Goal: Task Accomplishment & Management: Manage account settings

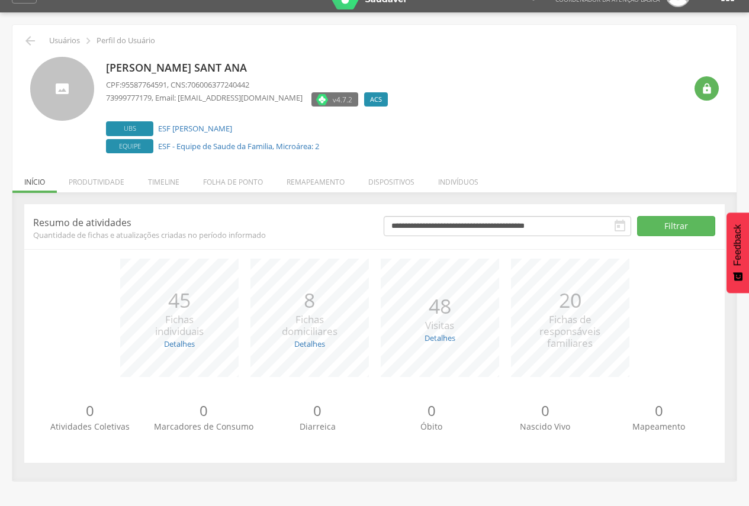
scroll to position [36, 0]
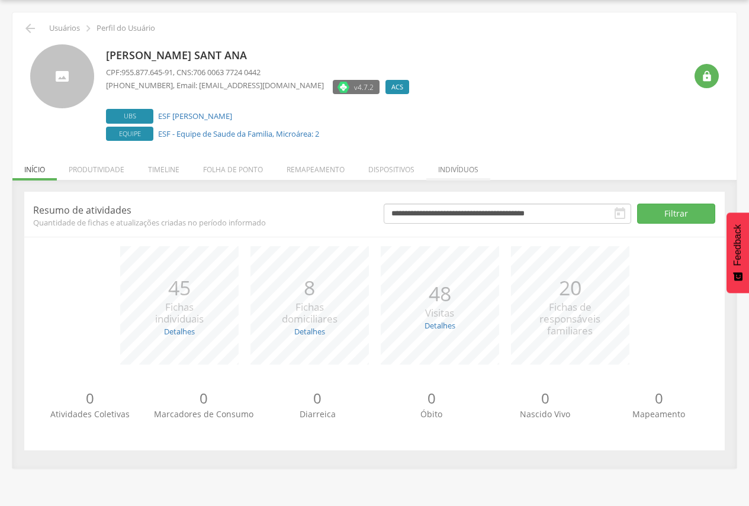
click at [471, 175] on li "Indivíduos" at bounding box center [458, 167] width 64 height 28
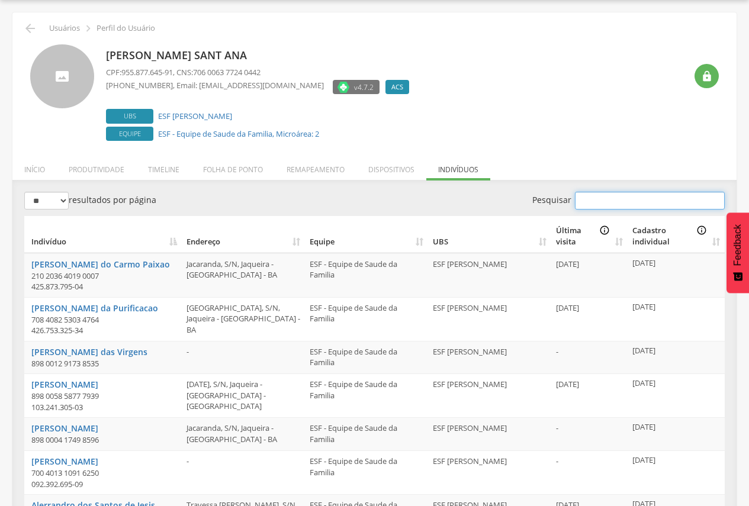
click at [617, 200] on input "Pesquisar" at bounding box center [650, 201] width 150 height 18
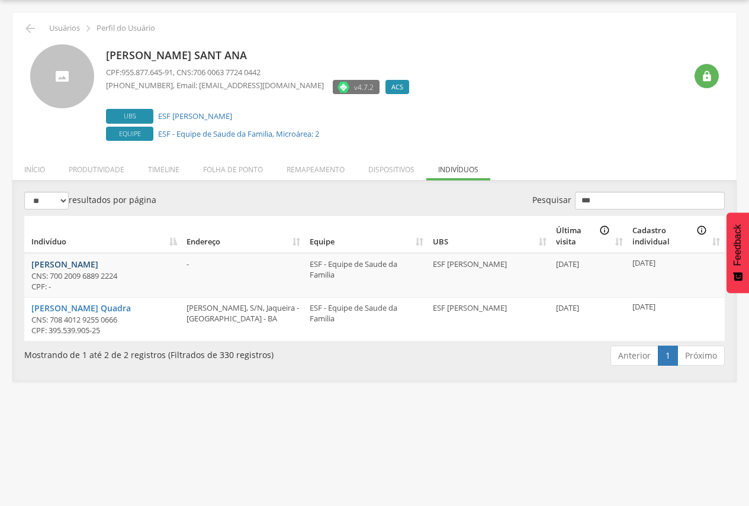
click at [98, 265] on link "[PERSON_NAME]" at bounding box center [64, 264] width 67 height 11
drag, startPoint x: 640, startPoint y: 198, endPoint x: 571, endPoint y: 193, distance: 69.5
click at [571, 193] on label "Pesquisar ***" at bounding box center [628, 201] width 193 height 18
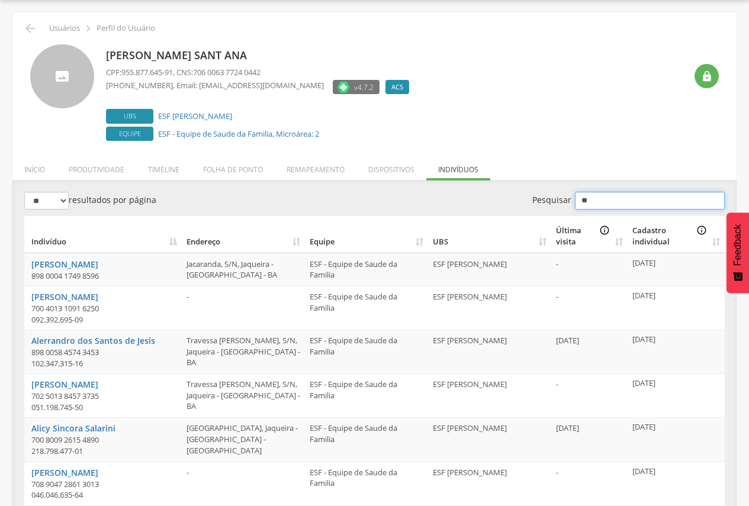
type input "*"
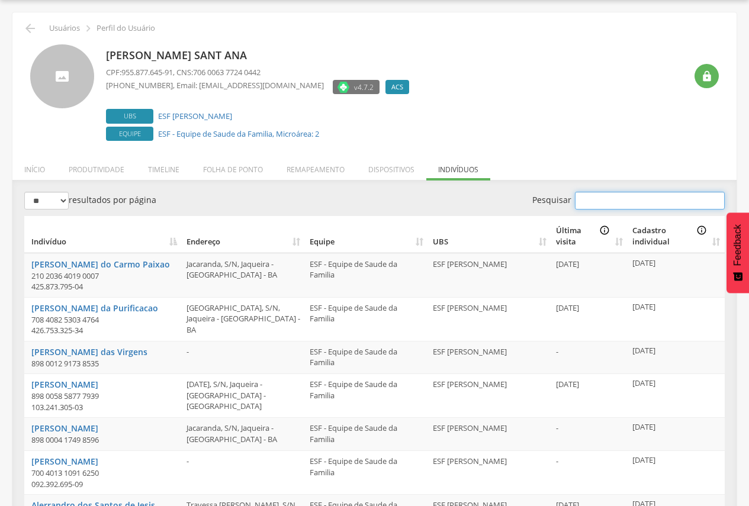
click at [615, 197] on input "Pesquisar" at bounding box center [650, 201] width 150 height 18
paste input "**********"
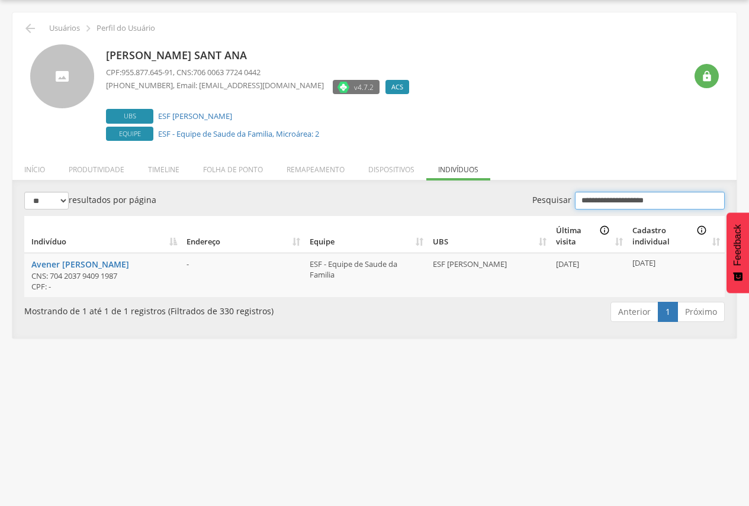
type input "**********"
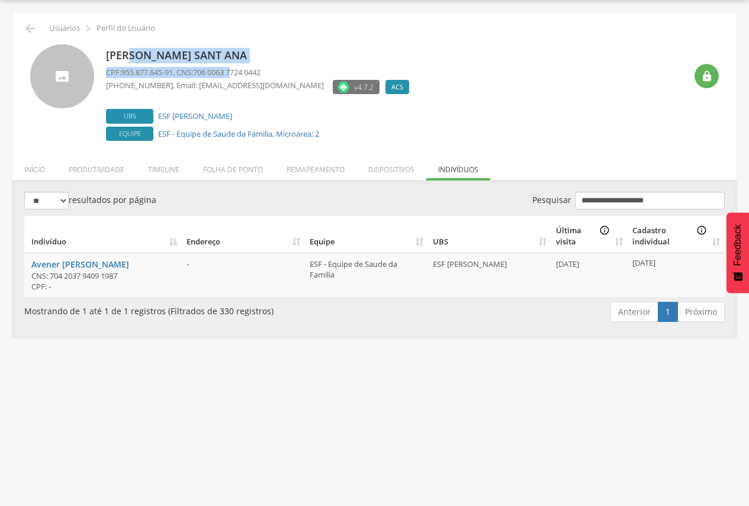
drag, startPoint x: 135, startPoint y: 56, endPoint x: 240, endPoint y: 73, distance: 106.2
click at [240, 73] on div "Marta dos Santos Sant Ana CPF: 955.877.645-91 , CNS: 706 0063 7724 0442 (73) 99…" at bounding box center [260, 94] width 309 height 100
click at [308, 165] on li "Remapeamento" at bounding box center [316, 167] width 82 height 28
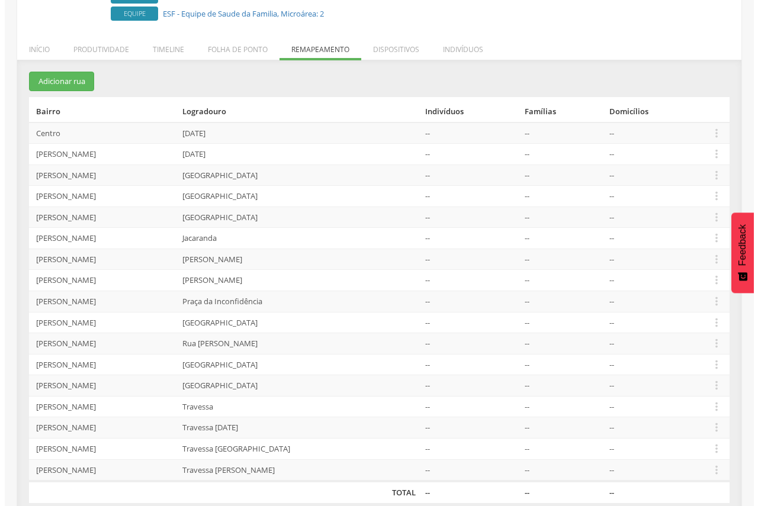
scroll to position [171, 0]
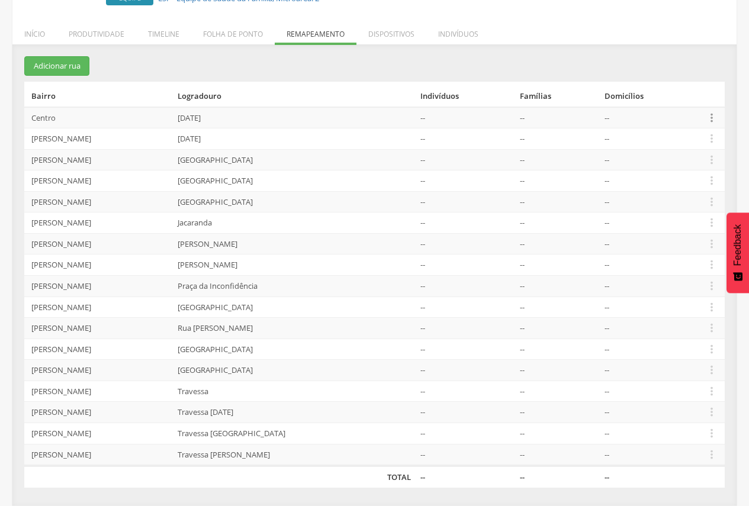
click at [711, 114] on icon "" at bounding box center [711, 117] width 13 height 13
click at [673, 72] on link "Desalocar famílias" at bounding box center [671, 70] width 94 height 15
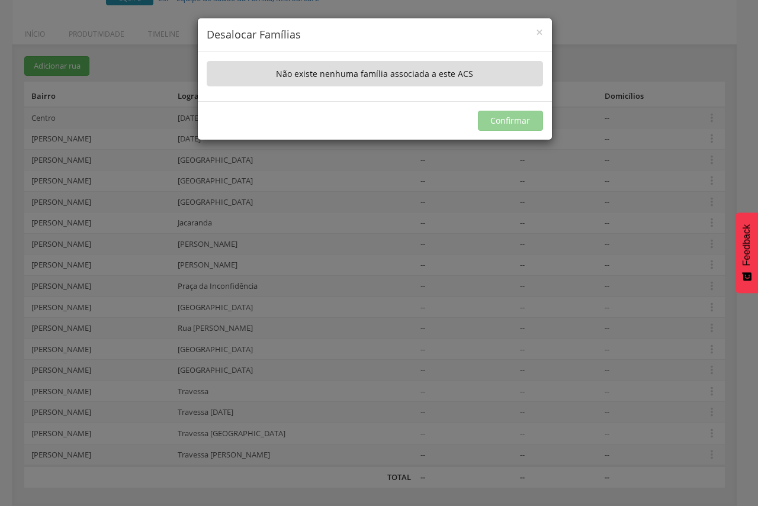
click at [547, 29] on div "× Desalocar Famílias" at bounding box center [375, 35] width 354 height 34
click at [537, 29] on span "×" at bounding box center [539, 32] width 7 height 17
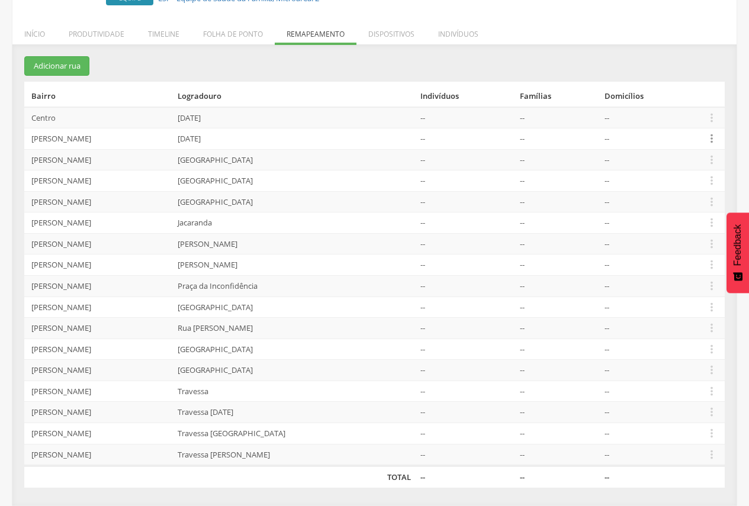
click at [707, 134] on icon "" at bounding box center [711, 138] width 13 height 13
click at [670, 86] on link "Desalocar famílias" at bounding box center [671, 92] width 94 height 15
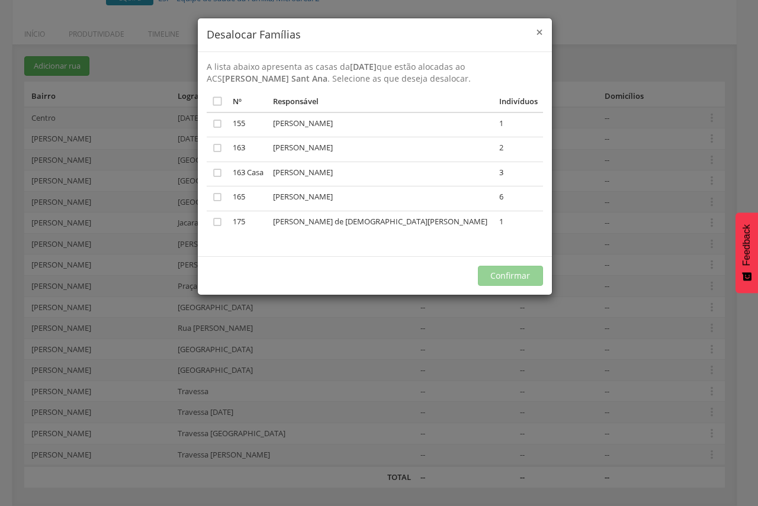
click at [540, 32] on span "×" at bounding box center [539, 32] width 7 height 17
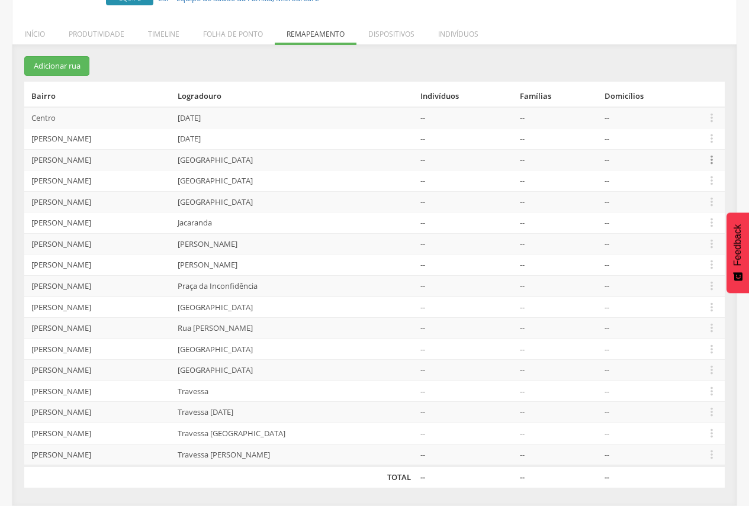
click at [705, 158] on icon "" at bounding box center [711, 159] width 13 height 13
click at [669, 109] on link "Desalocar famílias" at bounding box center [671, 113] width 94 height 15
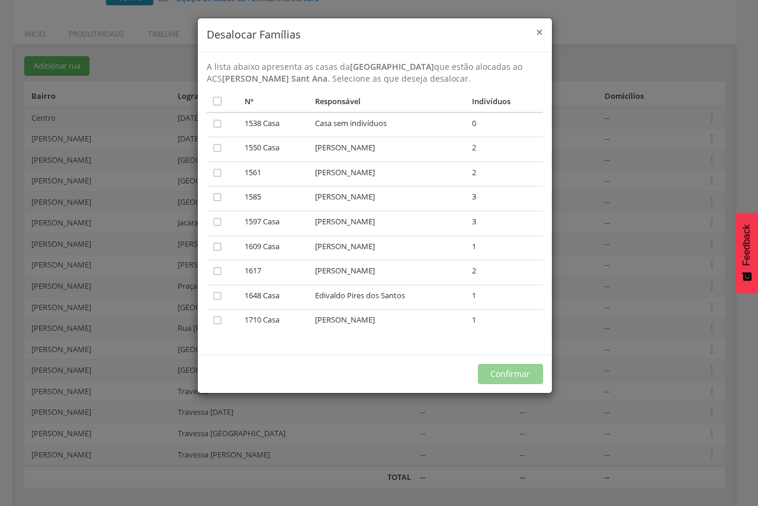
click at [536, 28] on span "×" at bounding box center [539, 32] width 7 height 17
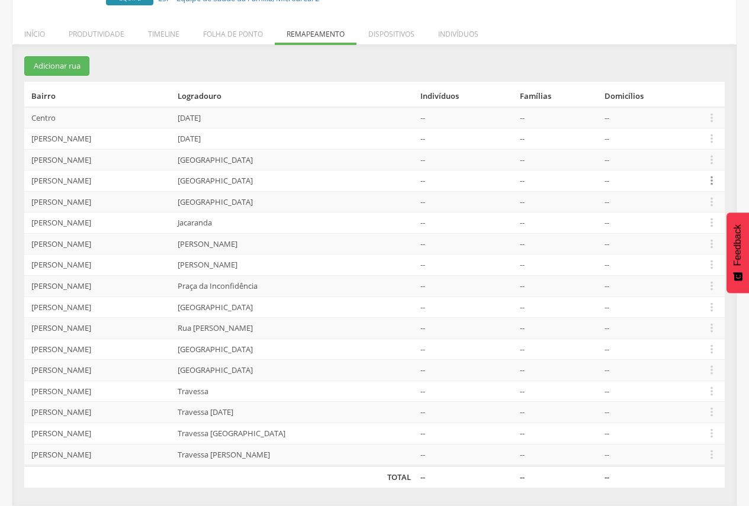
click at [710, 177] on icon "" at bounding box center [711, 180] width 13 height 13
click at [696, 135] on link "Desalocar famílias" at bounding box center [671, 134] width 94 height 15
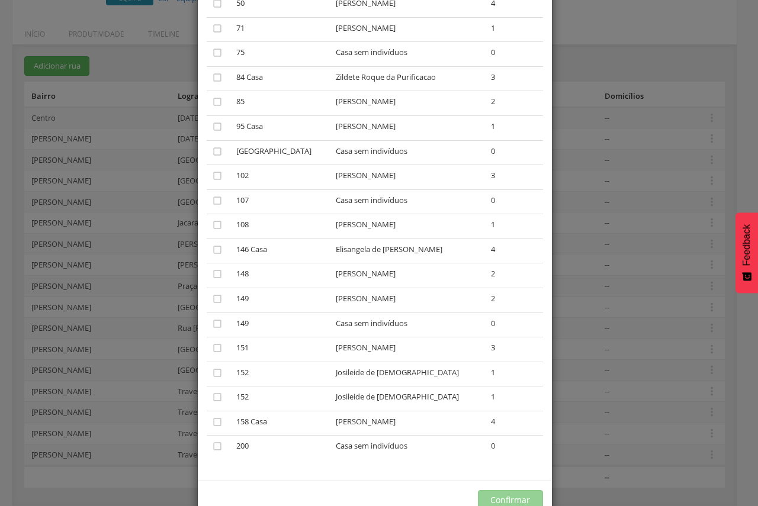
scroll to position [348, 0]
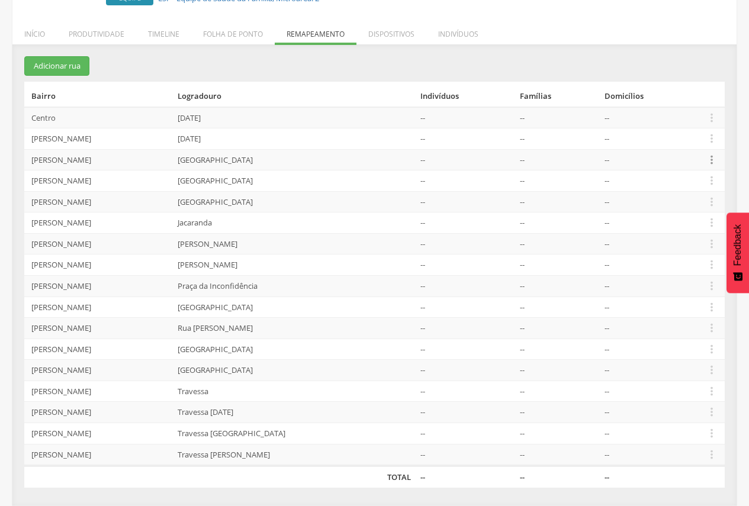
click at [707, 158] on icon "" at bounding box center [711, 159] width 13 height 13
click at [677, 118] on link "Desalocar famílias" at bounding box center [671, 113] width 94 height 15
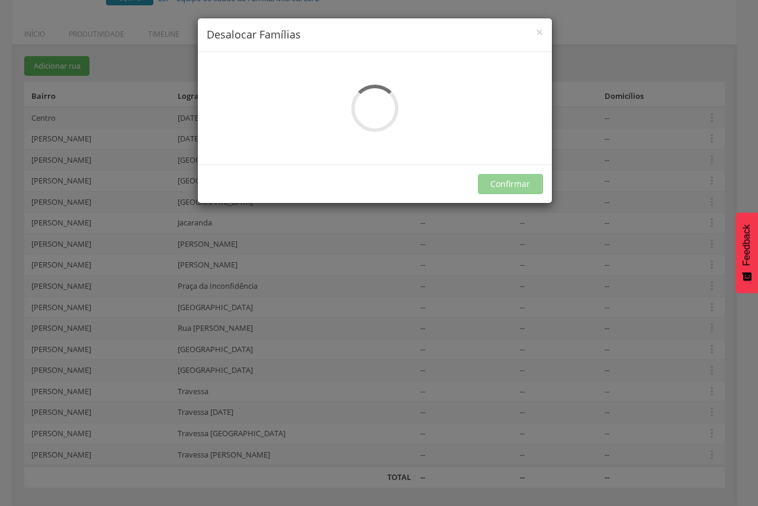
scroll to position [0, 0]
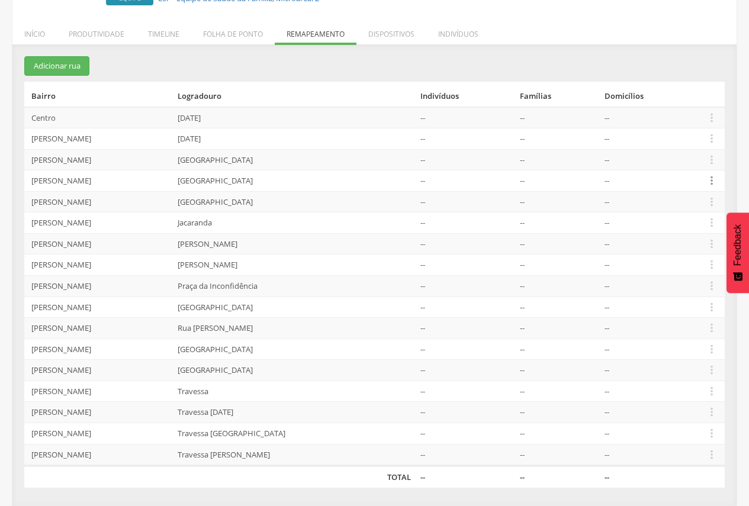
click at [707, 181] on icon "" at bounding box center [711, 180] width 13 height 13
click at [666, 138] on link "Desalocar famílias" at bounding box center [671, 134] width 94 height 15
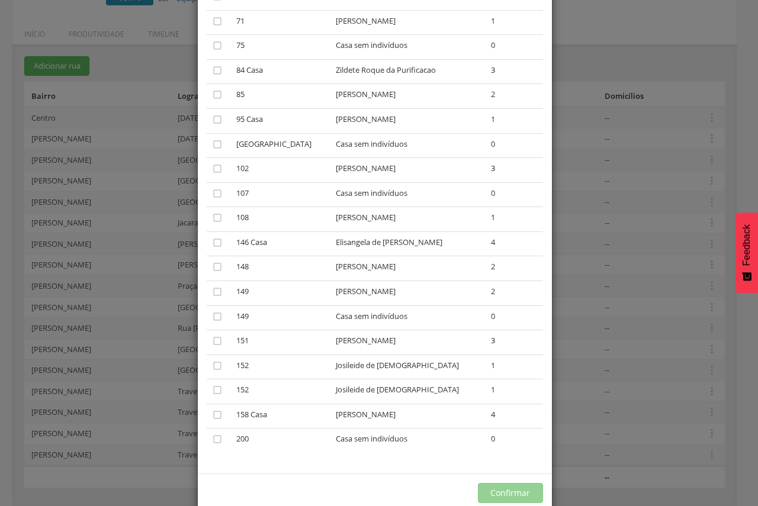
scroll to position [348, 0]
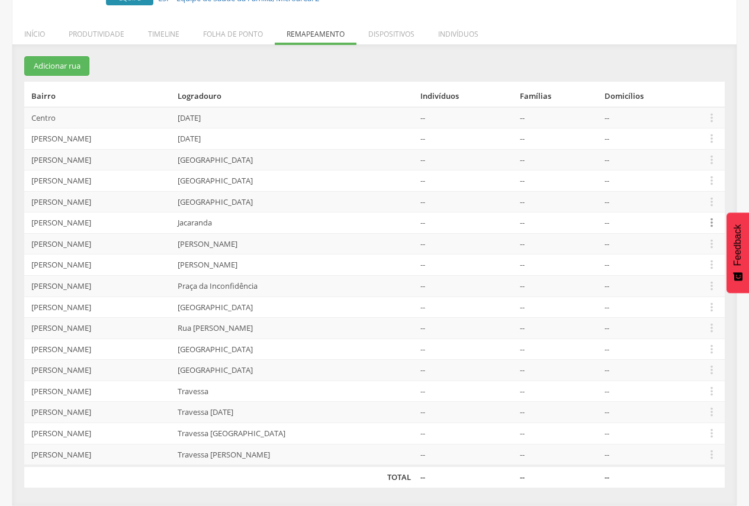
click at [711, 222] on icon "" at bounding box center [711, 222] width 13 height 13
click at [695, 181] on link "Desalocar famílias" at bounding box center [671, 176] width 94 height 15
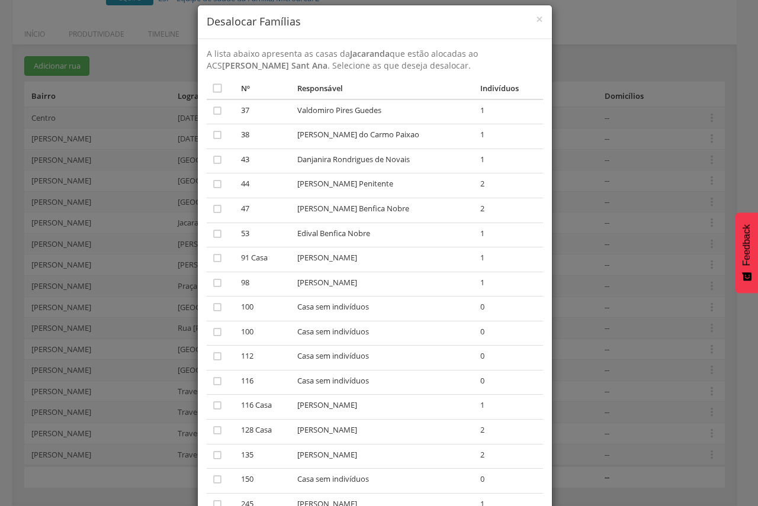
scroll to position [0, 0]
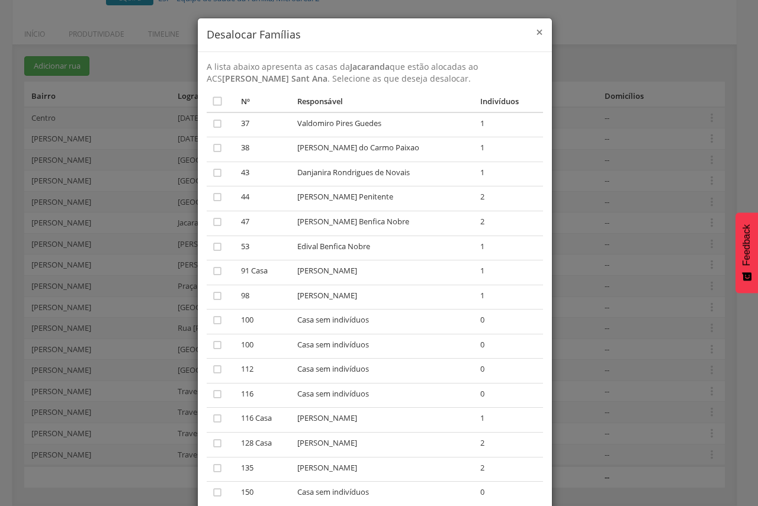
click at [537, 27] on span "×" at bounding box center [539, 32] width 7 height 17
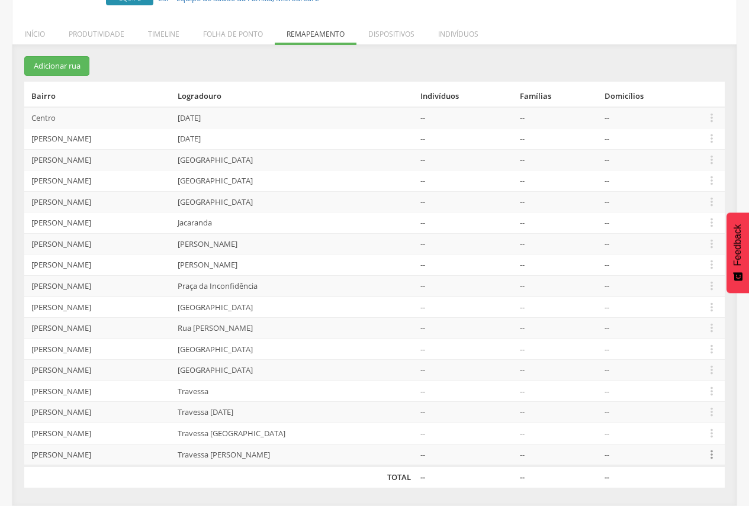
click at [709, 457] on icon "" at bounding box center [711, 454] width 13 height 13
click at [673, 410] on link "Desalocar famílias" at bounding box center [671, 407] width 94 height 15
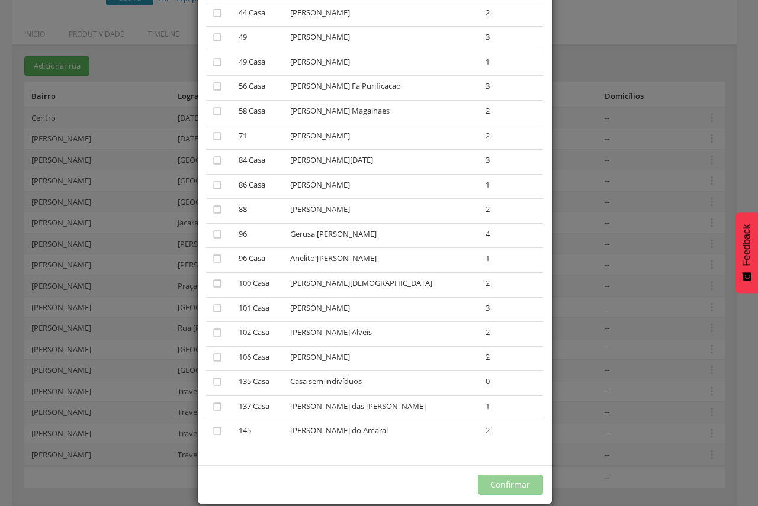
scroll to position [348, 0]
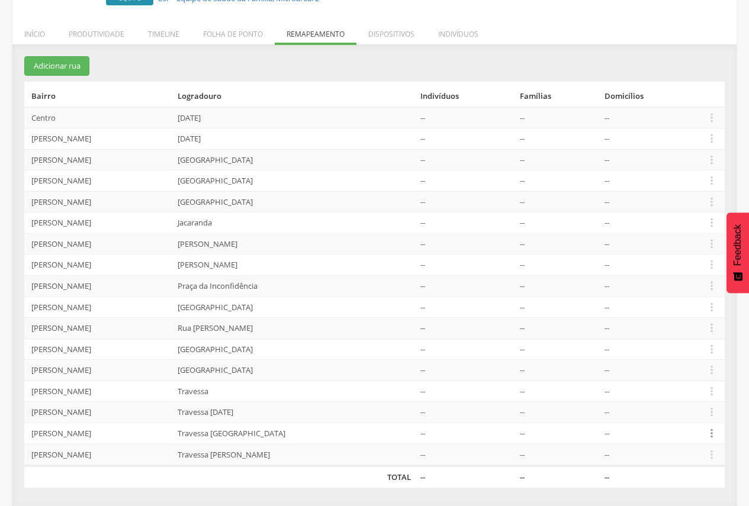
click at [709, 434] on icon "" at bounding box center [711, 433] width 13 height 13
click at [683, 385] on link "Desalocar famílias" at bounding box center [671, 387] width 94 height 15
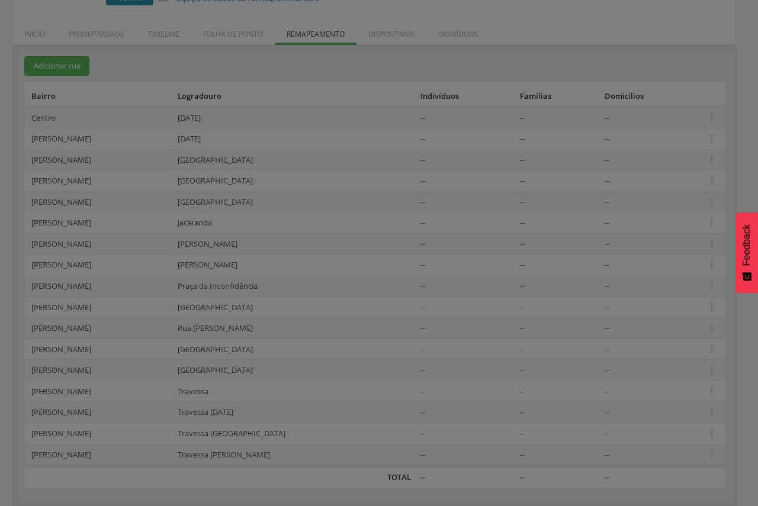
scroll to position [0, 0]
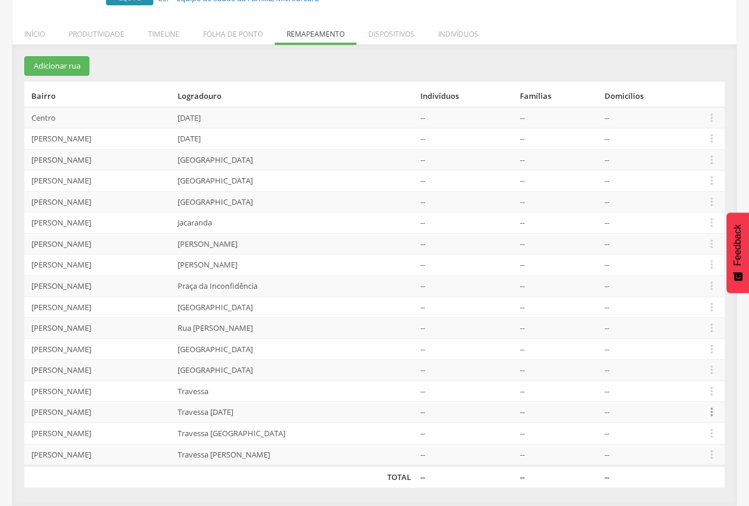
click at [710, 409] on icon "" at bounding box center [711, 412] width 13 height 13
click at [694, 361] on link "Desalocar famílias" at bounding box center [671, 365] width 94 height 15
click at [714, 412] on icon "" at bounding box center [711, 412] width 13 height 13
click at [684, 370] on link "Desalocar famílias" at bounding box center [671, 365] width 94 height 15
click at [706, 392] on icon "" at bounding box center [711, 391] width 13 height 13
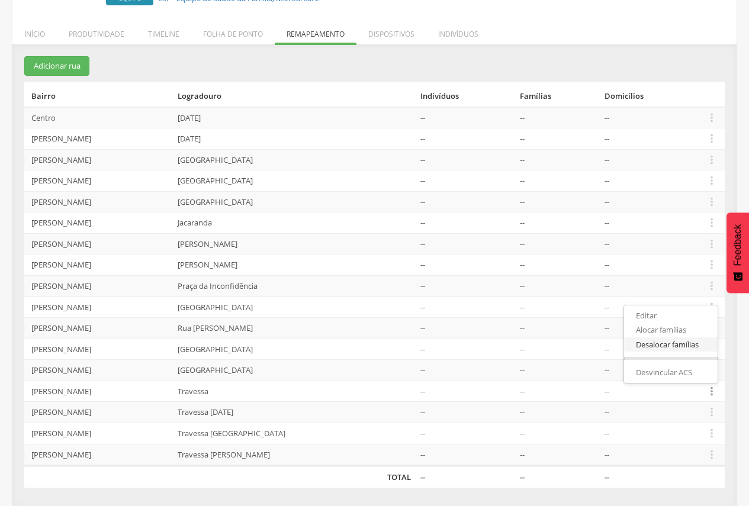
click at [700, 347] on link "Desalocar famílias" at bounding box center [671, 345] width 94 height 15
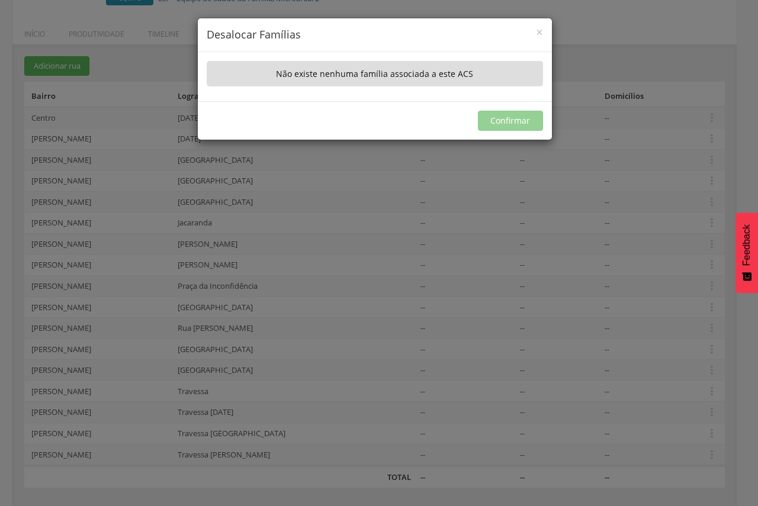
click at [543, 27] on div "× Desalocar Famílias" at bounding box center [375, 35] width 354 height 34
click at [539, 27] on span "×" at bounding box center [539, 32] width 7 height 17
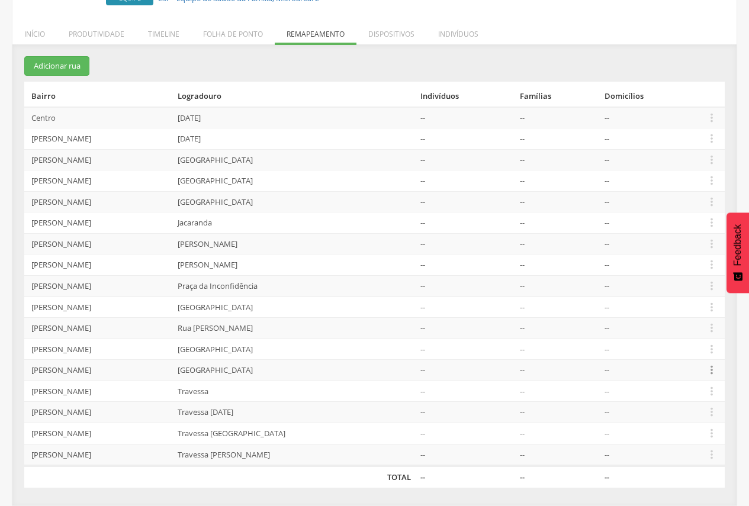
click at [711, 373] on icon "" at bounding box center [711, 370] width 13 height 13
click at [677, 317] on link "Desalocar famílias" at bounding box center [671, 323] width 94 height 15
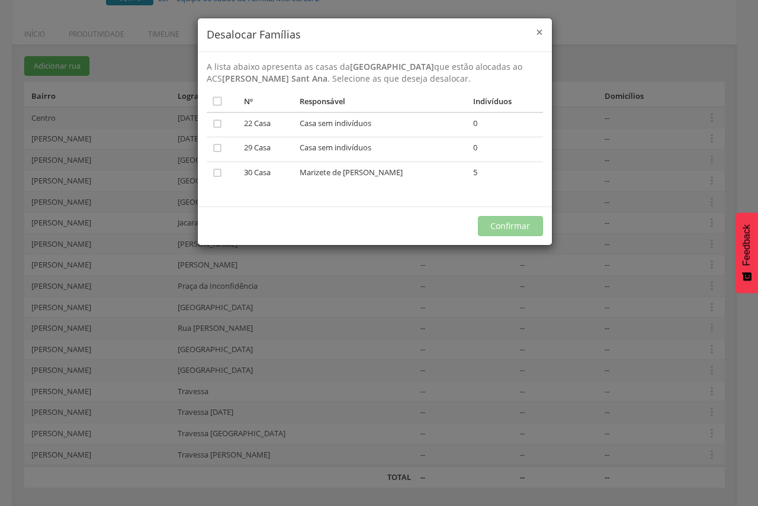
click at [538, 28] on span "×" at bounding box center [539, 32] width 7 height 17
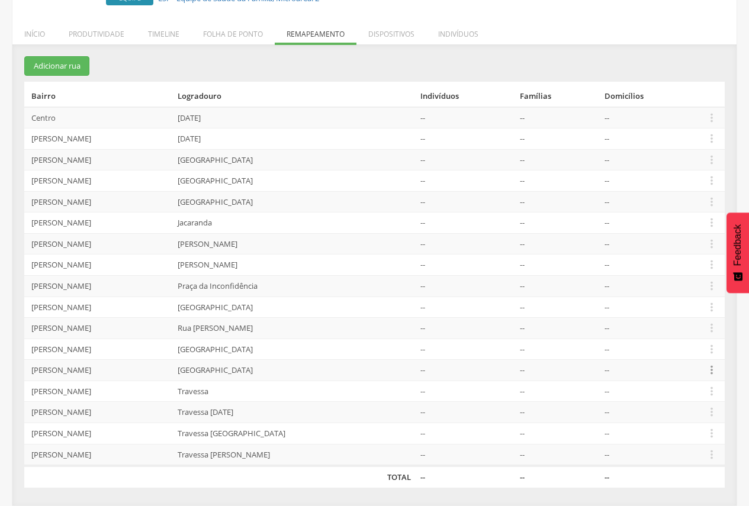
click at [705, 370] on icon "" at bounding box center [711, 370] width 13 height 13
click at [695, 325] on link "Desalocar famílias" at bounding box center [671, 323] width 94 height 15
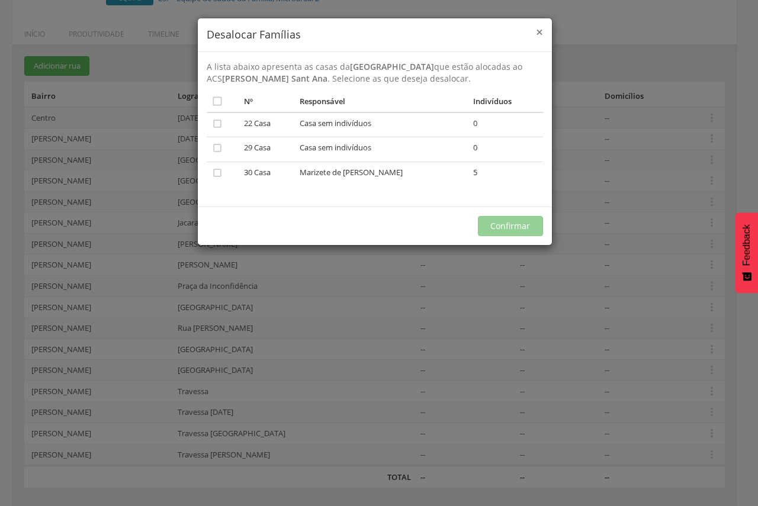
click at [542, 30] on span "×" at bounding box center [539, 32] width 7 height 17
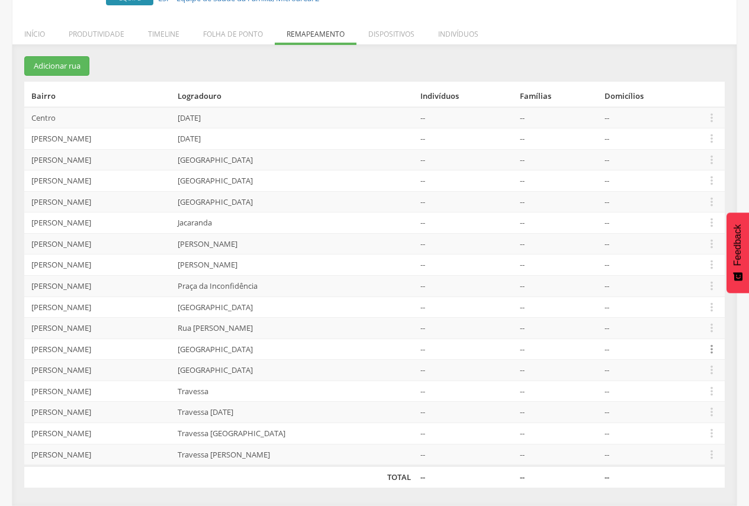
click at [711, 348] on icon "" at bounding box center [711, 349] width 13 height 13
click at [668, 309] on link "Desalocar famílias" at bounding box center [671, 303] width 94 height 15
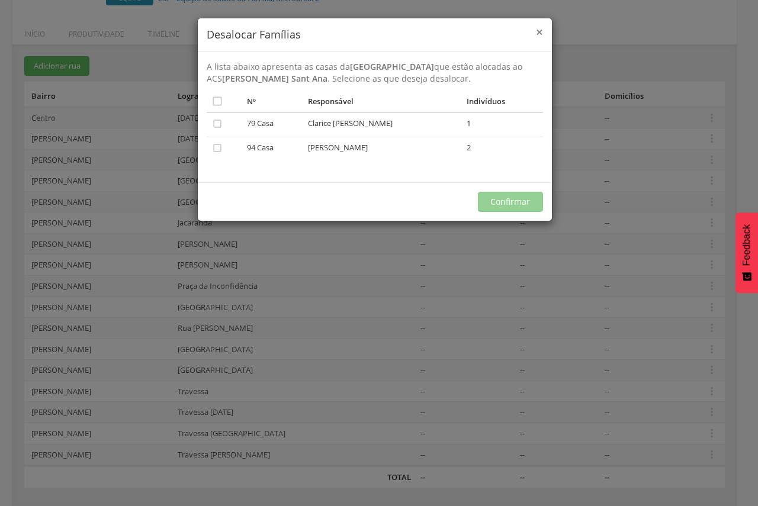
click at [541, 36] on span "×" at bounding box center [539, 32] width 7 height 17
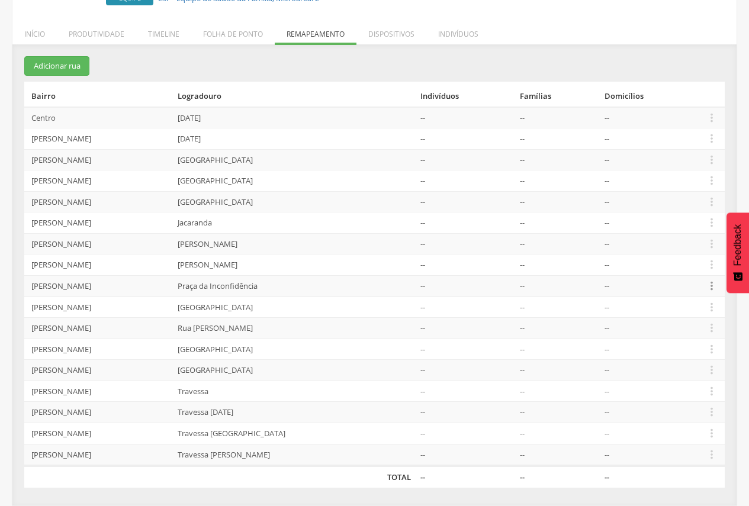
click at [711, 287] on icon "" at bounding box center [711, 286] width 13 height 13
click at [679, 244] on link "Desalocar famílias" at bounding box center [671, 239] width 94 height 15
click at [708, 116] on icon "" at bounding box center [711, 117] width 13 height 13
click at [650, 72] on link "Desalocar famílias" at bounding box center [671, 70] width 94 height 15
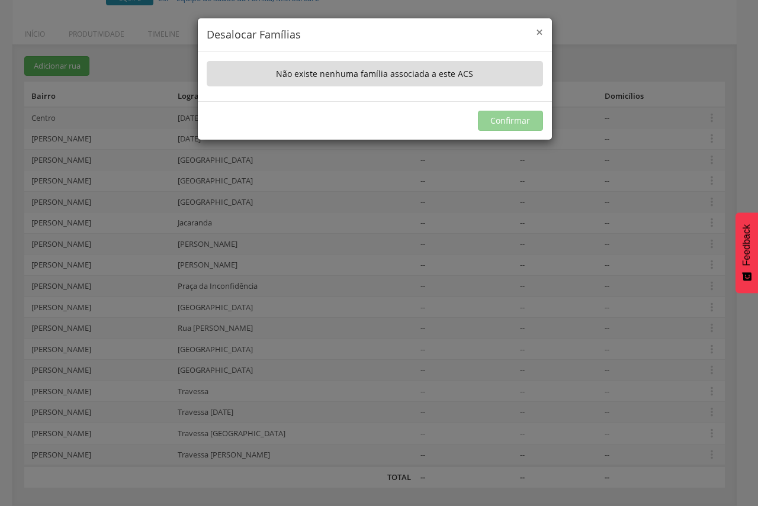
click at [538, 27] on span "×" at bounding box center [539, 32] width 7 height 17
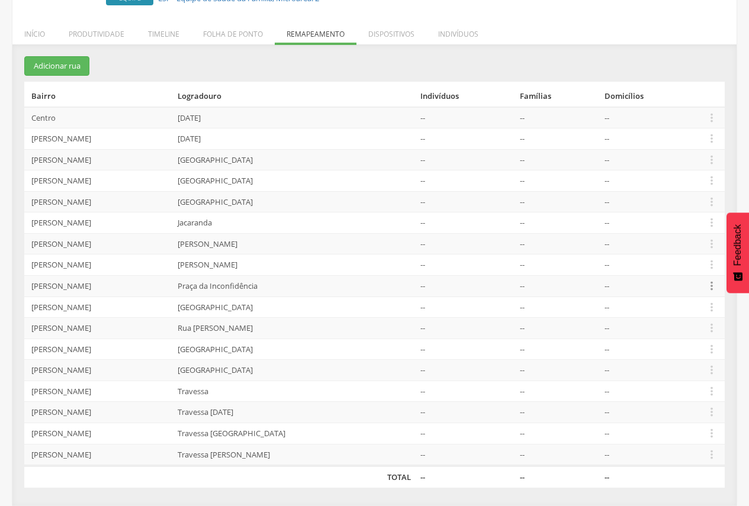
click at [715, 285] on icon "" at bounding box center [711, 286] width 13 height 13
click at [666, 240] on link "Desalocar famílias" at bounding box center [671, 239] width 94 height 15
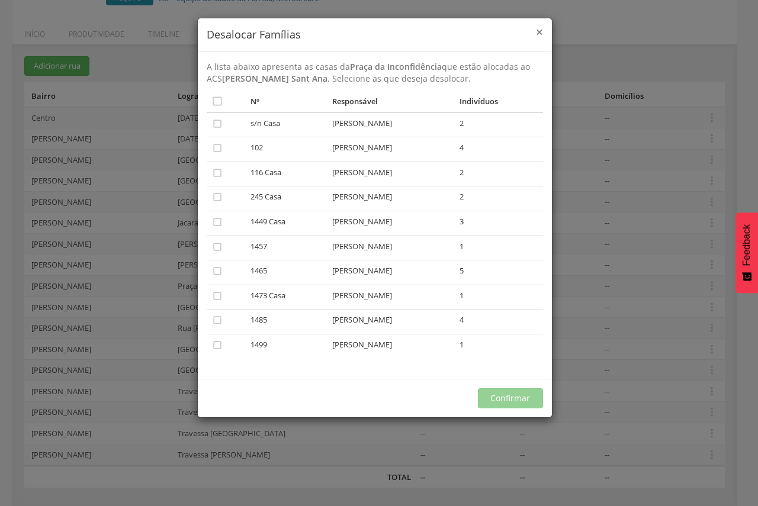
click at [536, 32] on span "×" at bounding box center [539, 32] width 7 height 17
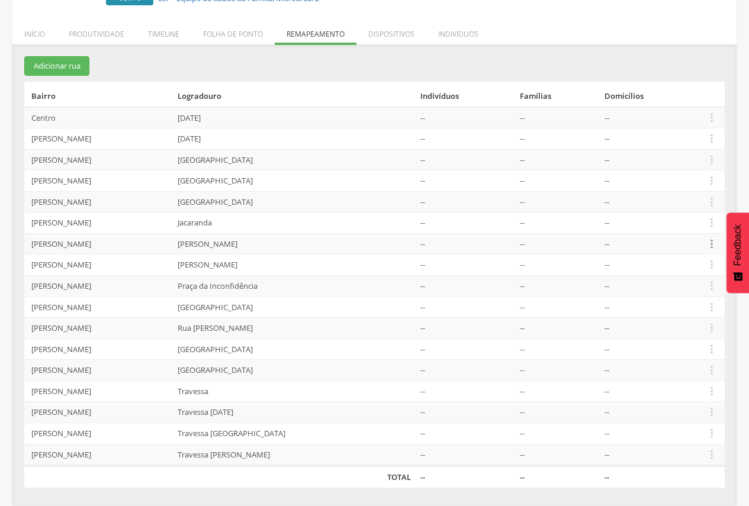
click at [708, 240] on icon "" at bounding box center [711, 244] width 13 height 13
click at [686, 198] on link "Desalocar famílias" at bounding box center [671, 197] width 94 height 15
click at [711, 200] on icon "" at bounding box center [711, 201] width 13 height 13
click at [666, 153] on link "Desalocar famílias" at bounding box center [671, 155] width 94 height 15
click at [713, 115] on icon "" at bounding box center [711, 117] width 13 height 13
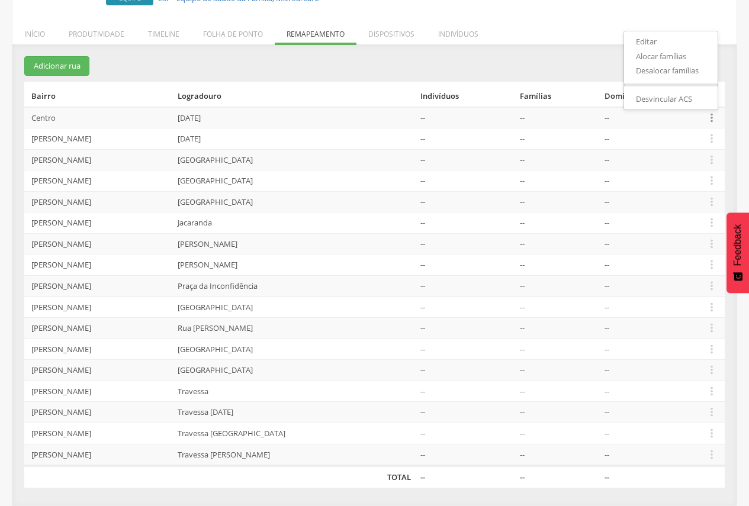
click at [229, 498] on div "**********" at bounding box center [374, 280] width 724 height 449
click at [705, 286] on icon "" at bounding box center [711, 286] width 13 height 13
click at [682, 242] on link "Desalocar famílias" at bounding box center [671, 239] width 94 height 15
click at [450, 37] on li "Indivíduos" at bounding box center [458, 31] width 64 height 28
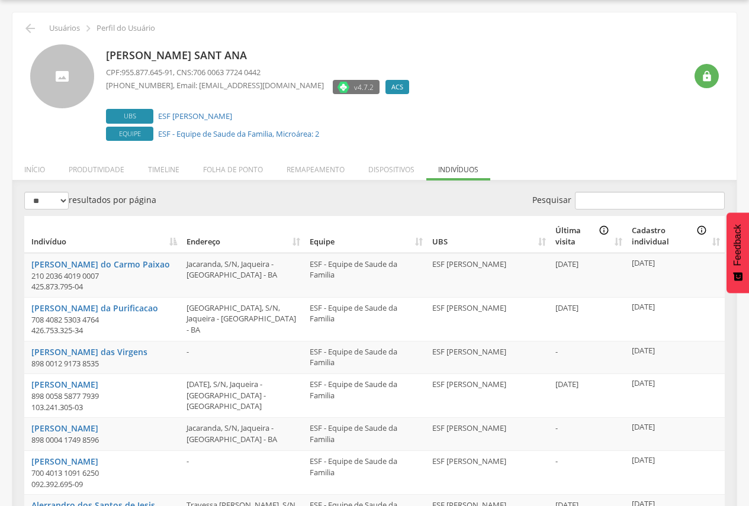
scroll to position [171, 0]
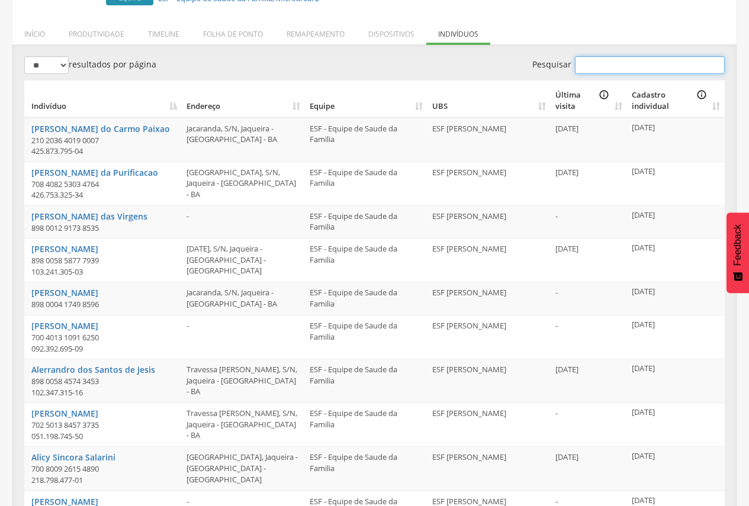
click at [664, 70] on input "Pesquisar" at bounding box center [650, 65] width 150 height 18
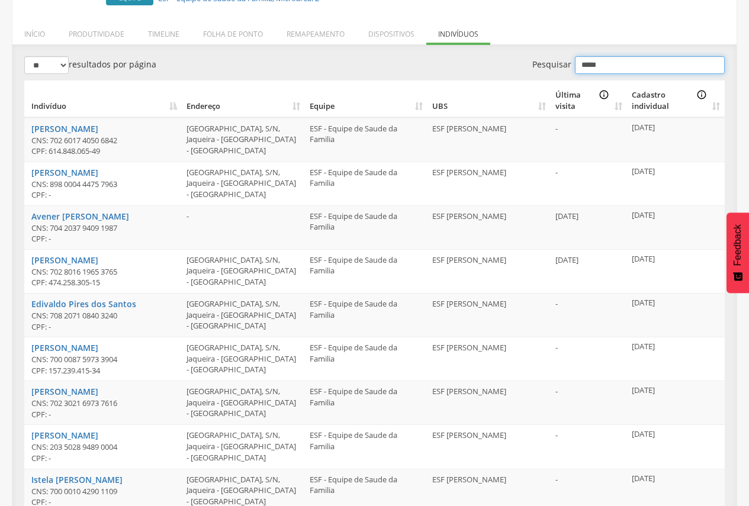
scroll to position [36, 0]
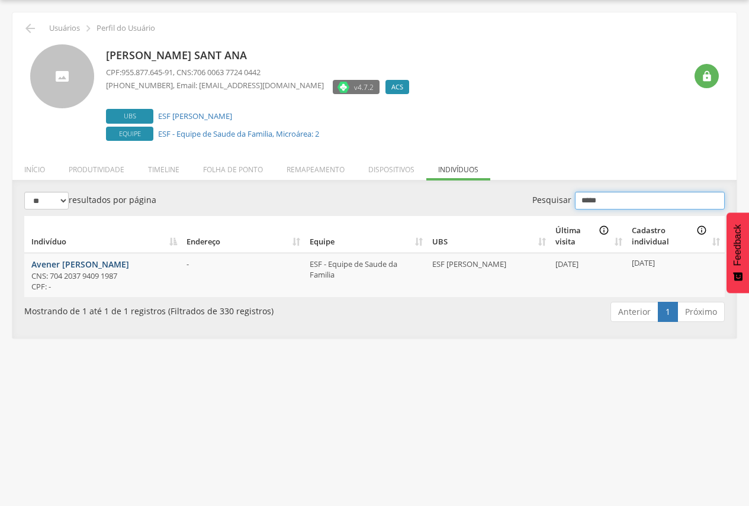
type input "*****"
click at [52, 267] on link "Avener [PERSON_NAME]" at bounding box center [80, 264] width 98 height 11
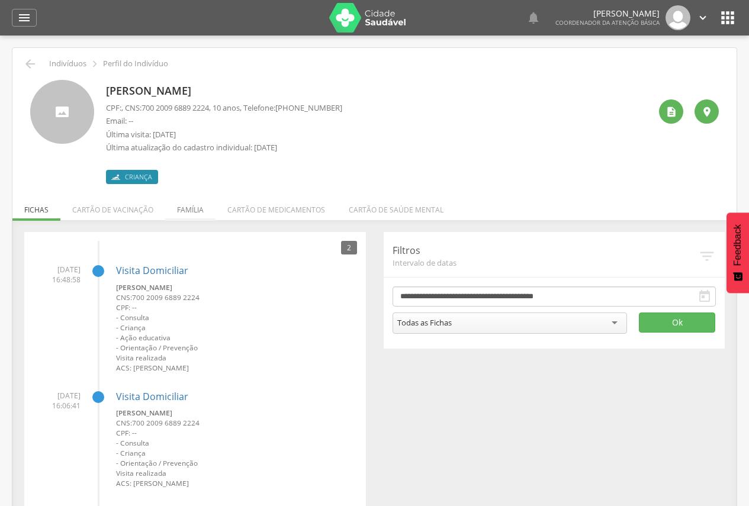
click at [185, 214] on li "Família" at bounding box center [190, 207] width 50 height 28
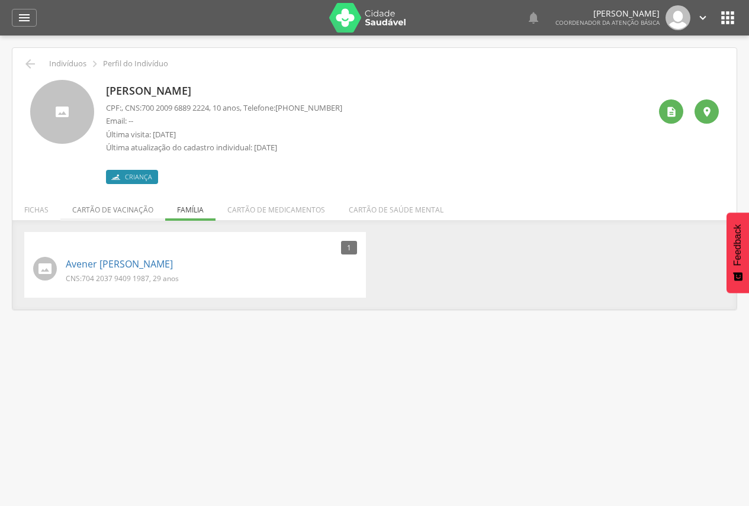
click at [132, 209] on li "Cartão de vacinação" at bounding box center [112, 207] width 105 height 28
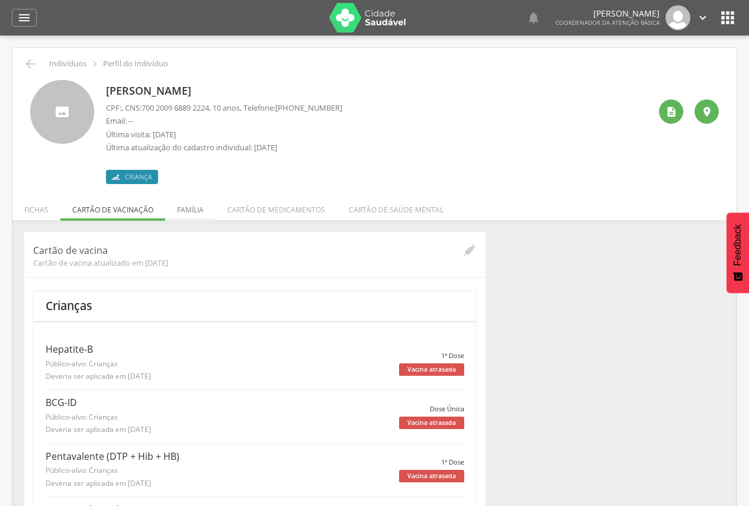
click at [187, 206] on li "Família" at bounding box center [190, 207] width 50 height 28
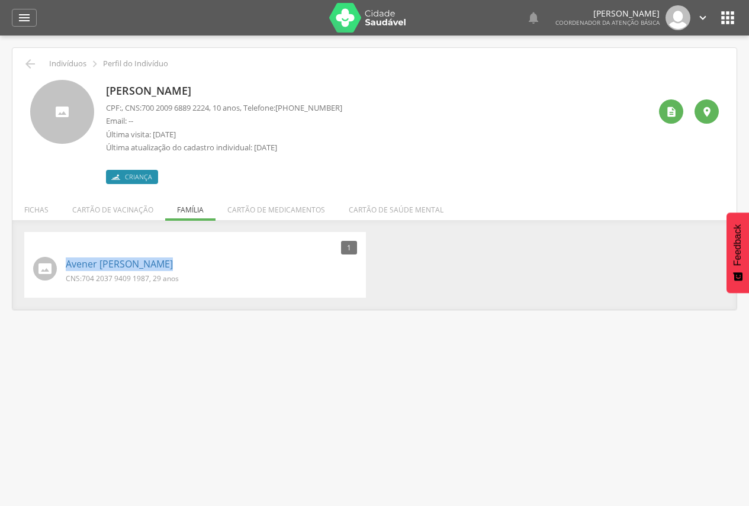
drag, startPoint x: 60, startPoint y: 264, endPoint x: 171, endPoint y: 262, distance: 111.4
click at [171, 262] on div "[PERSON_NAME] CNS: 704 2037 9409 1987 , 29 anos" at bounding box center [195, 270] width 324 height 32
copy div "Avener [PERSON_NAME]"
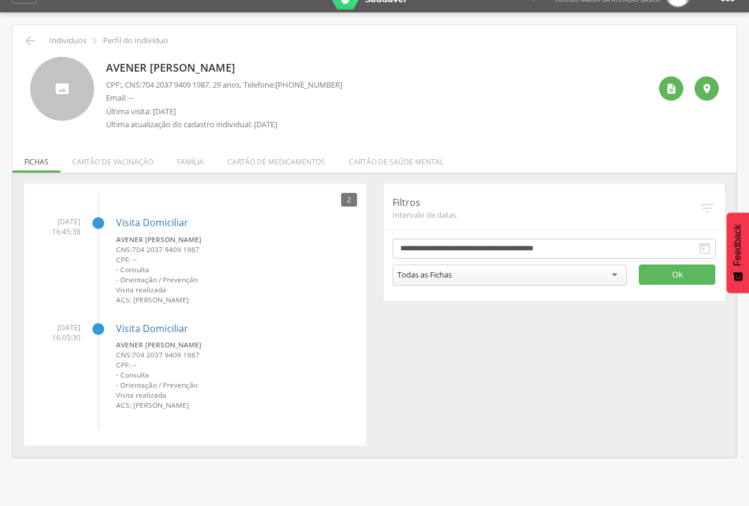
scroll to position [36, 0]
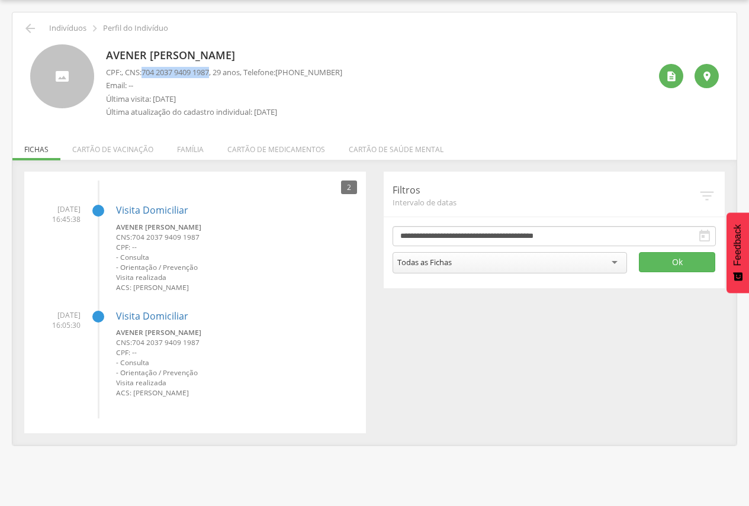
drag, startPoint x: 148, startPoint y: 72, endPoint x: 217, endPoint y: 67, distance: 69.5
click at [209, 67] on span "704 2037 9409 1987" at bounding box center [176, 72] width 68 height 11
drag, startPoint x: 135, startPoint y: 340, endPoint x: 241, endPoint y: 339, distance: 106.0
click at [241, 339] on small "CNS: 704 2037 9409 1987" at bounding box center [236, 343] width 241 height 10
